Goal: Find specific page/section

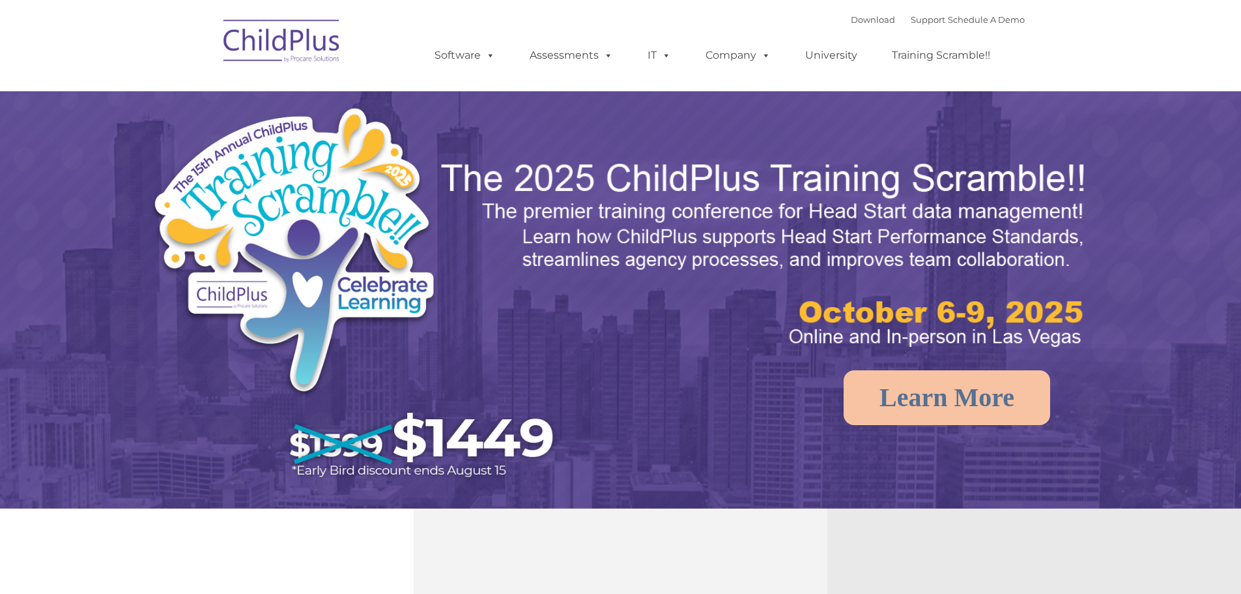
select select "MEDIUM"
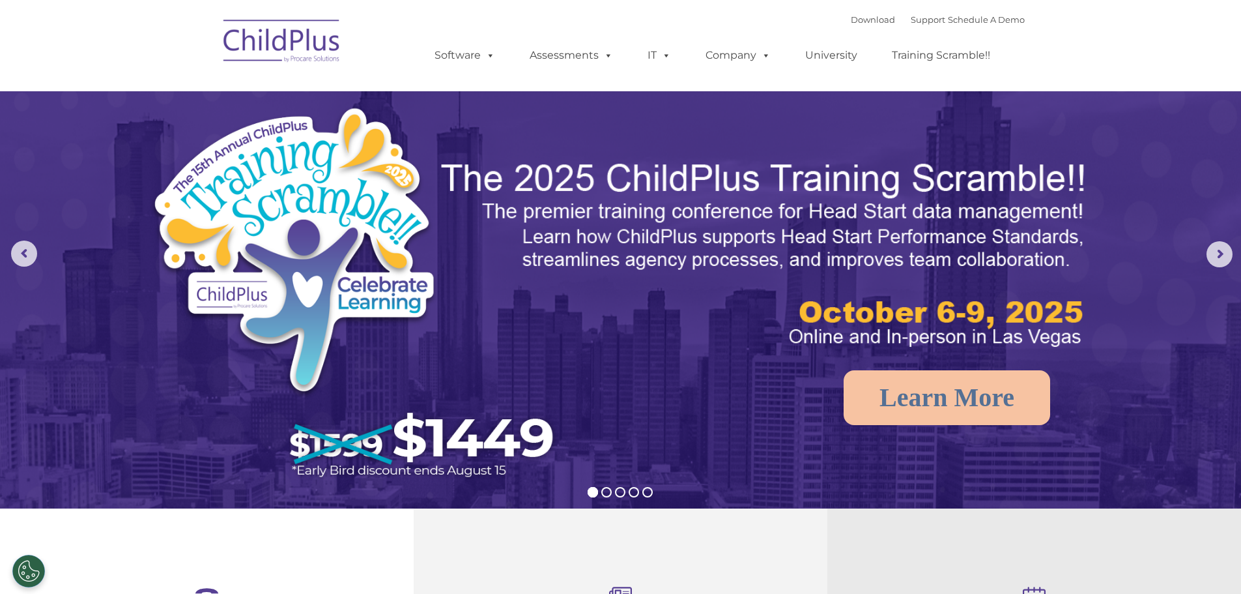
click at [262, 35] on img at bounding box center [282, 42] width 130 height 65
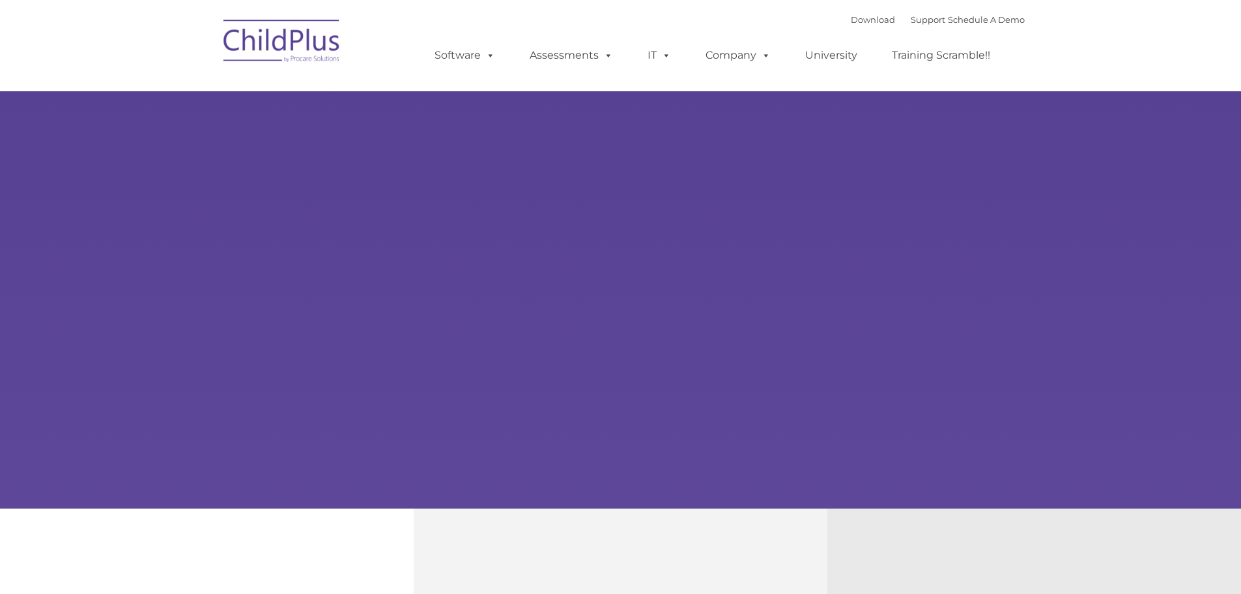
type input ""
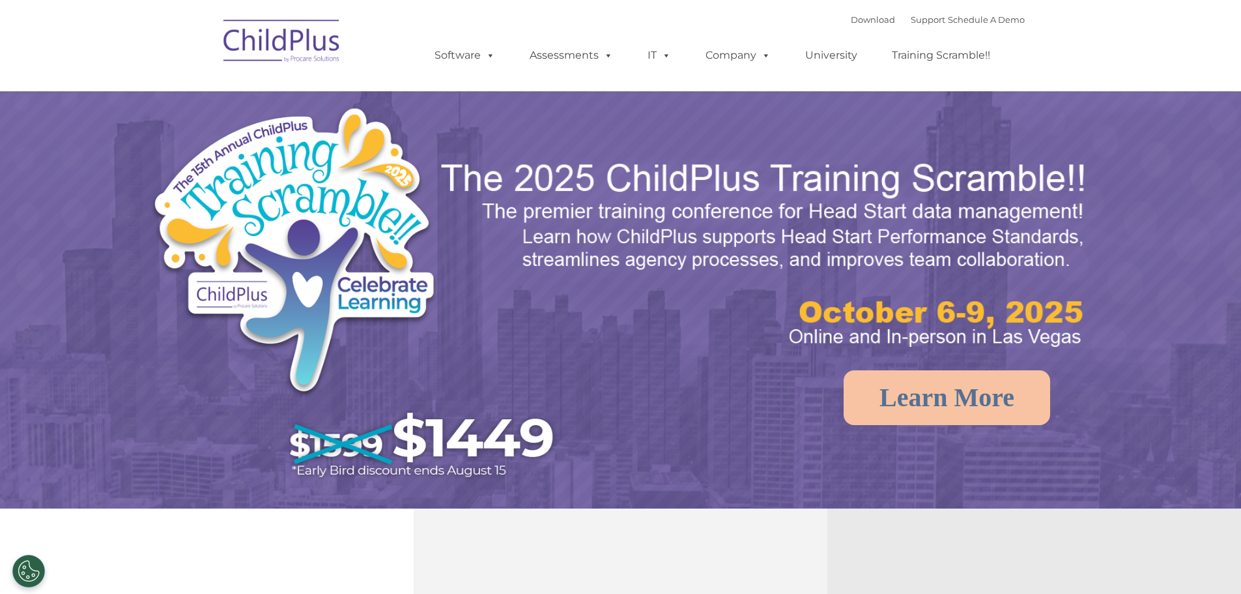
select select "MEDIUM"
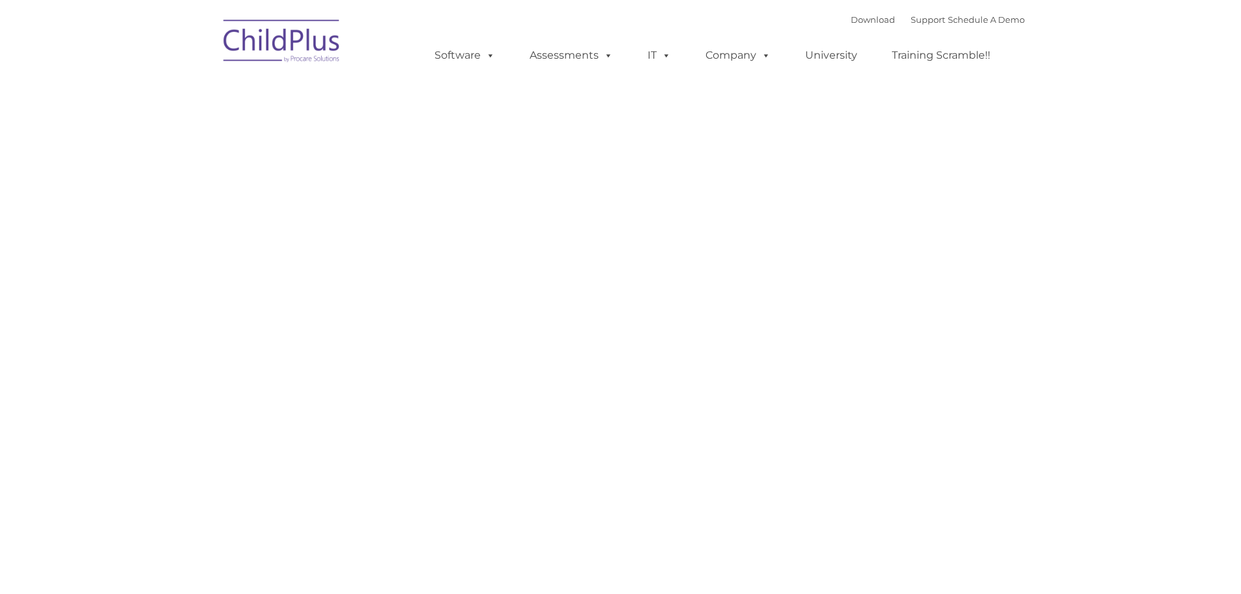
type input ""
